Goal: Entertainment & Leisure: Consume media (video, audio)

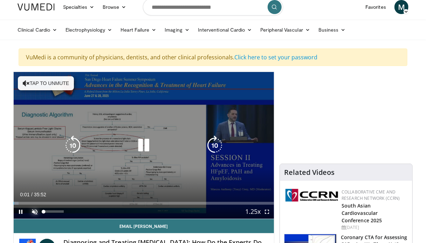
click at [35, 210] on span "Video Player" at bounding box center [35, 211] width 14 height 14
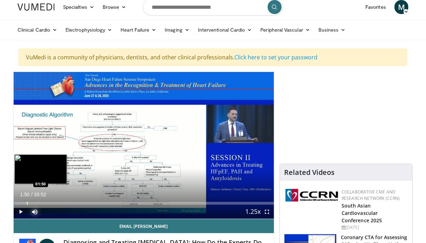
click at [27, 202] on div "Loaded : 1.84% 01:50 01:50" at bounding box center [144, 203] width 261 height 3
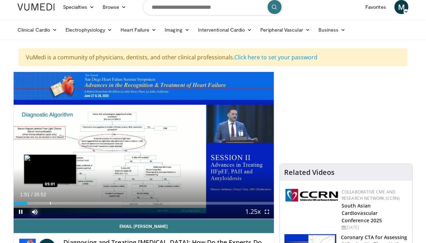
click at [51, 203] on div "Progress Bar" at bounding box center [50, 203] width 1 height 3
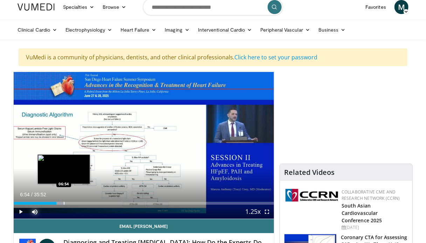
click at [64, 203] on div "Progress Bar" at bounding box center [64, 203] width 1 height 3
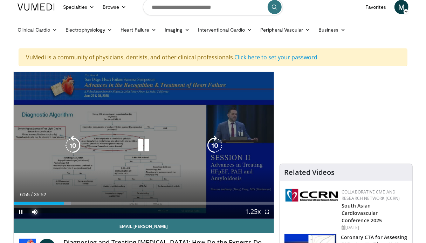
click at [74, 201] on div "Loaded : 22.12% 06:55 08:15" at bounding box center [144, 201] width 261 height 7
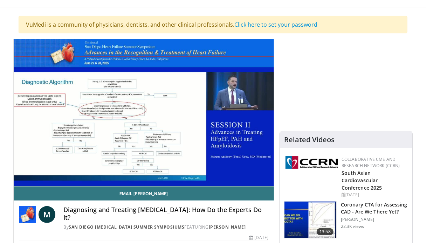
scroll to position [40, 0]
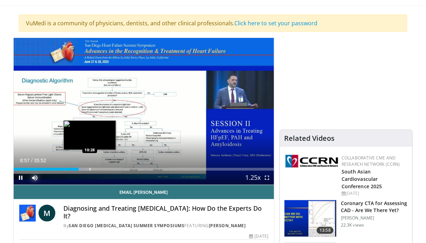
click at [90, 168] on div "Progress Bar" at bounding box center [90, 169] width 1 height 3
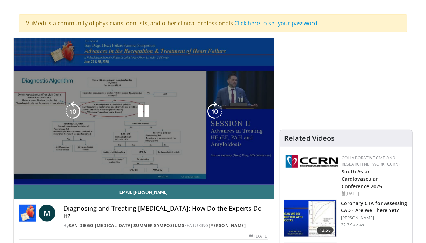
click at [116, 169] on video-js "**********" at bounding box center [144, 111] width 261 height 147
